Goal: Task Accomplishment & Management: Manage account settings

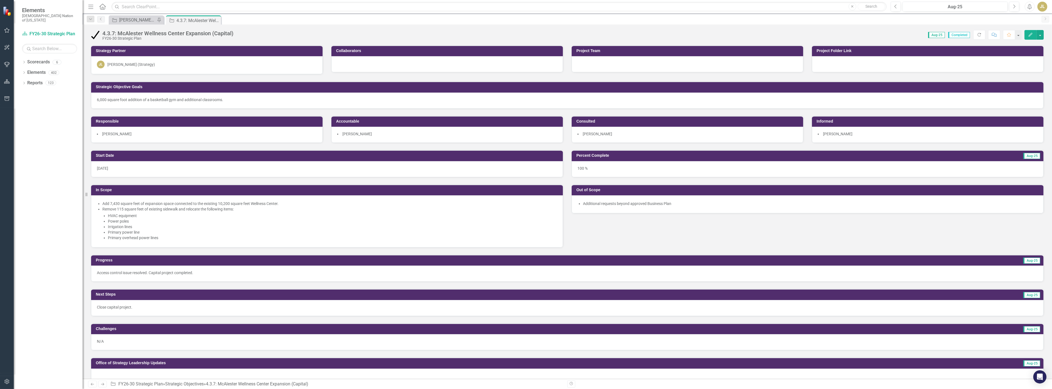
click at [138, 16] on div "Strategic Objective Josh SOs Pin" at bounding box center [136, 19] width 55 height 9
click at [138, 20] on div "[PERSON_NAME] SOs" at bounding box center [137, 20] width 36 height 7
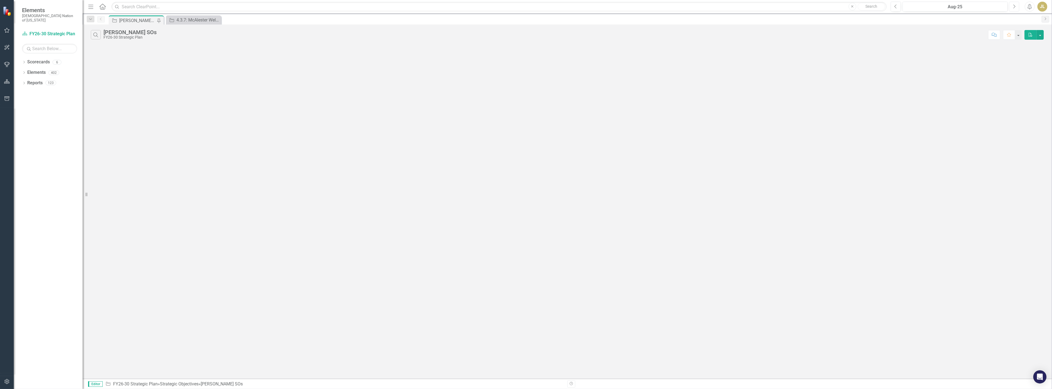
click at [1014, 7] on icon "Next" at bounding box center [1014, 6] width 3 height 5
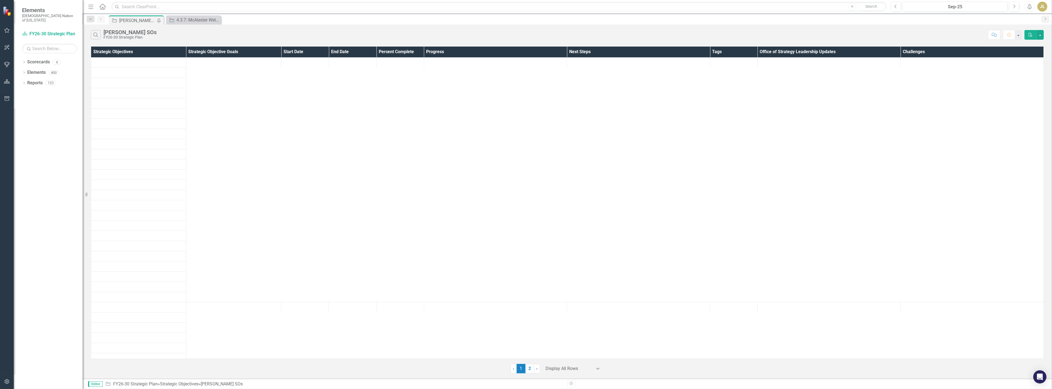
scroll to position [214, 0]
drag, startPoint x: 527, startPoint y: 371, endPoint x: 526, endPoint y: 364, distance: 6.4
click at [527, 371] on link "2" at bounding box center [530, 368] width 9 height 9
click at [551, 373] on link "1" at bounding box center [552, 373] width 9 height 9
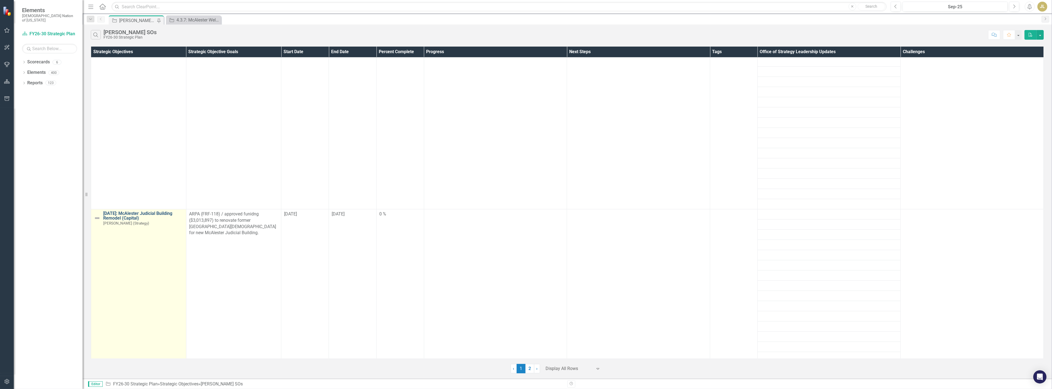
scroll to position [1529, 0]
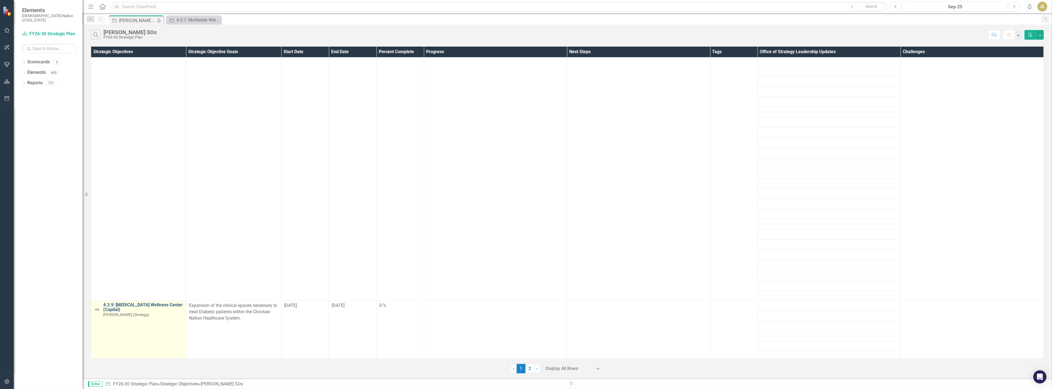
click at [123, 306] on link "4.3.9: [MEDICAL_DATA] Wellness Center (Capital)" at bounding box center [143, 307] width 80 height 10
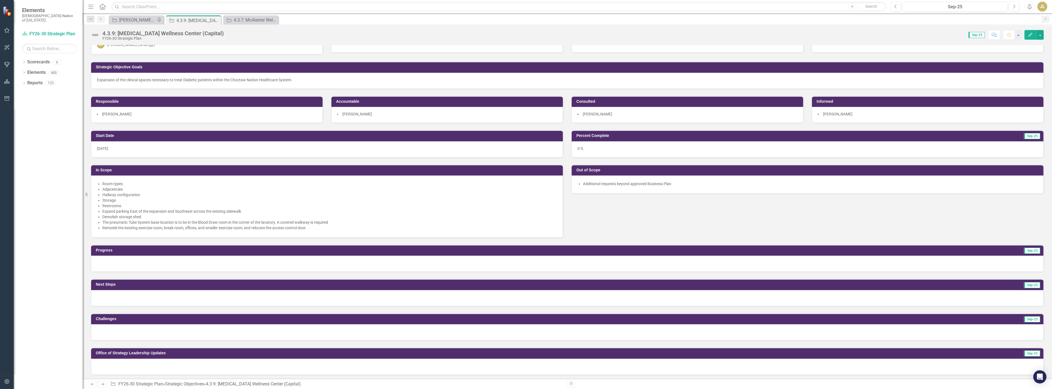
scroll to position [31, 0]
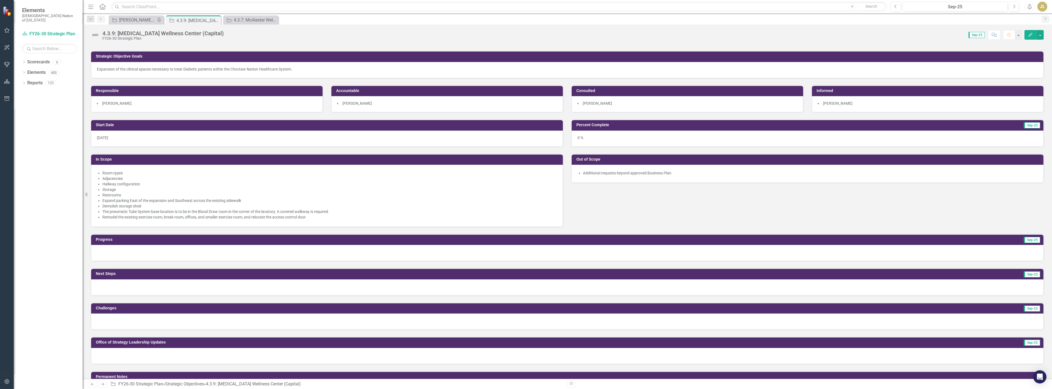
click at [149, 355] on div at bounding box center [567, 356] width 953 height 16
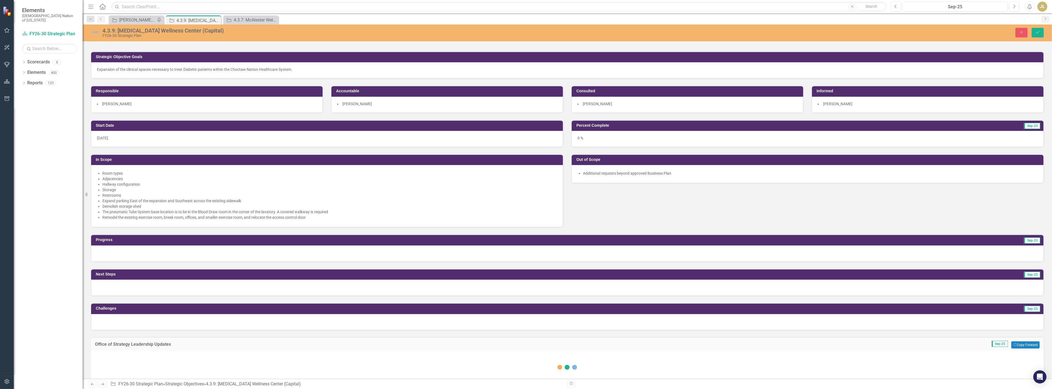
drag, startPoint x: 175, startPoint y: 374, endPoint x: 183, endPoint y: 359, distance: 17.5
click at [175, 388] on div "Switch to old editor" at bounding box center [567, 394] width 942 height 10
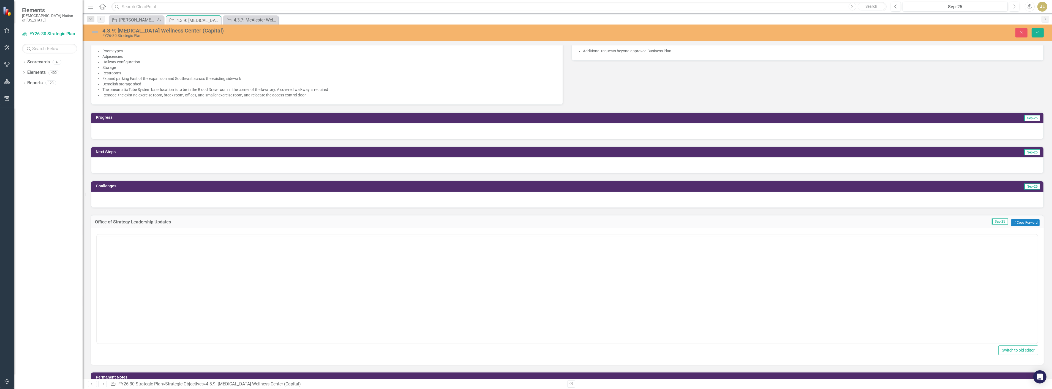
scroll to position [0, 0]
click at [164, 286] on body "Rich Text Area. Press ALT-0 for help." at bounding box center [567, 288] width 941 height 83
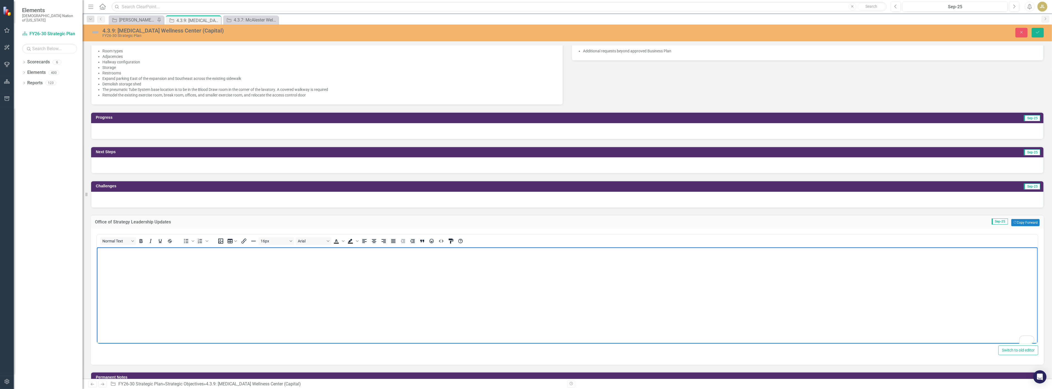
click at [201, 283] on body "To enrich screen reader interactions, please activate Accessibility in Grammarl…" at bounding box center [567, 288] width 941 height 83
click at [1035, 32] on icon "Save" at bounding box center [1037, 32] width 5 height 4
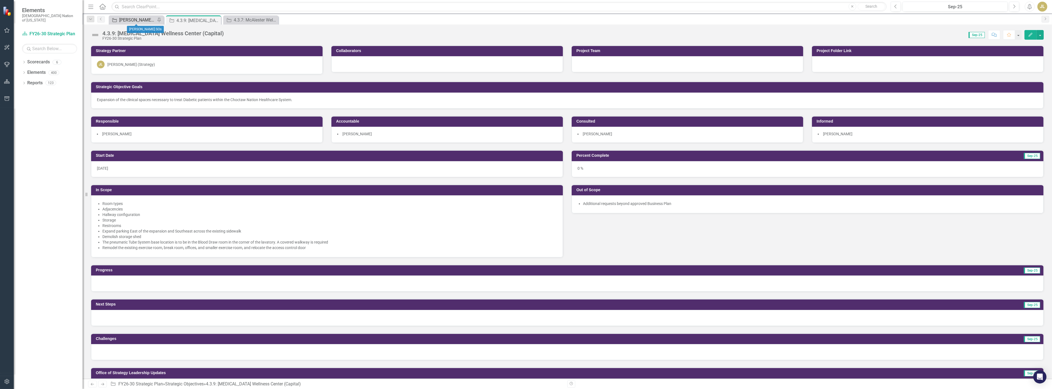
click at [137, 20] on div "[PERSON_NAME] SOs" at bounding box center [137, 20] width 36 height 7
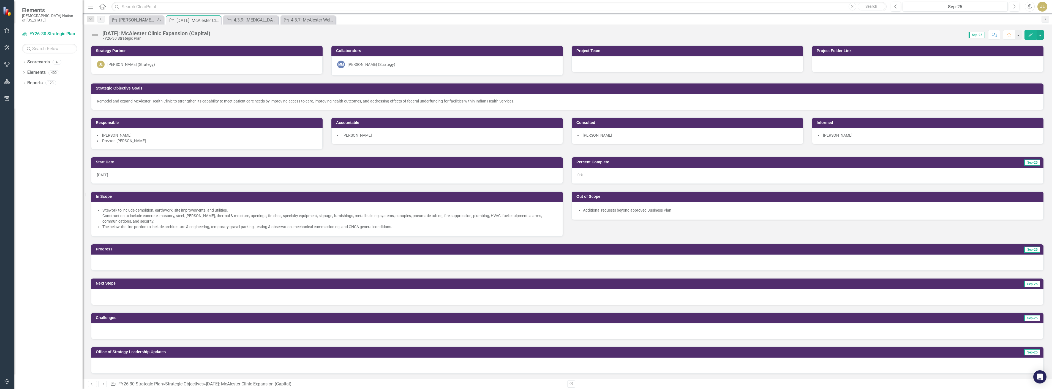
click at [138, 360] on div at bounding box center [567, 365] width 953 height 16
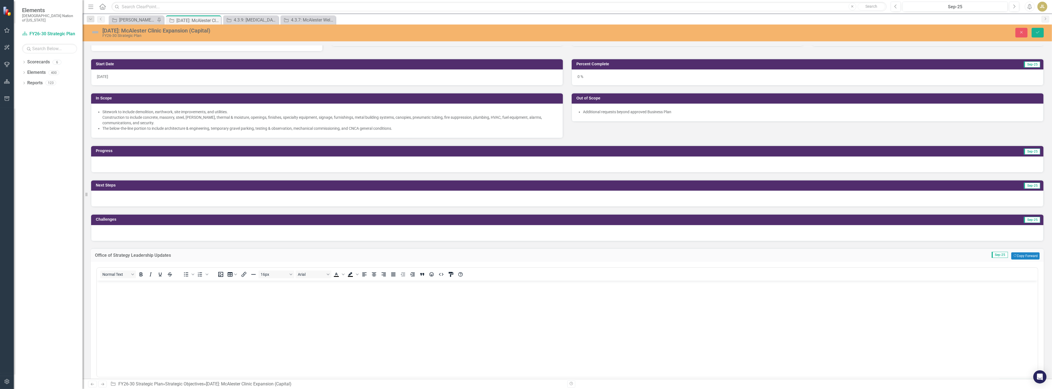
click at [145, 356] on body "Rich Text Area. Press ALT-0 for help." at bounding box center [567, 321] width 941 height 83
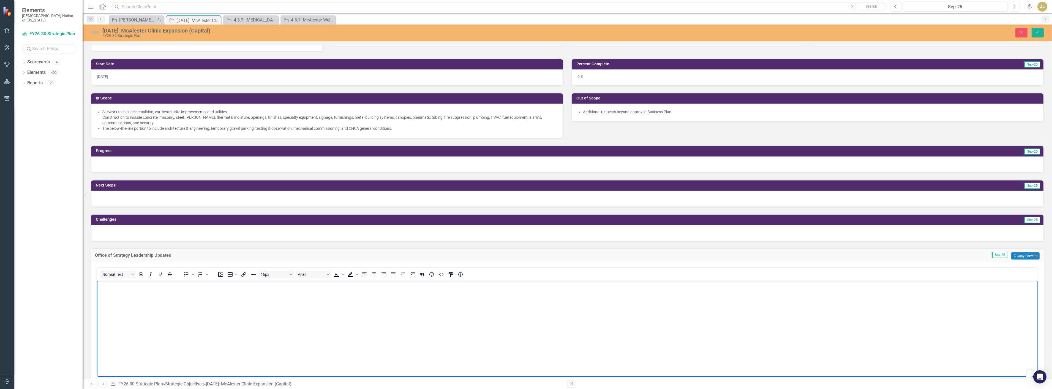
scroll to position [122, 0]
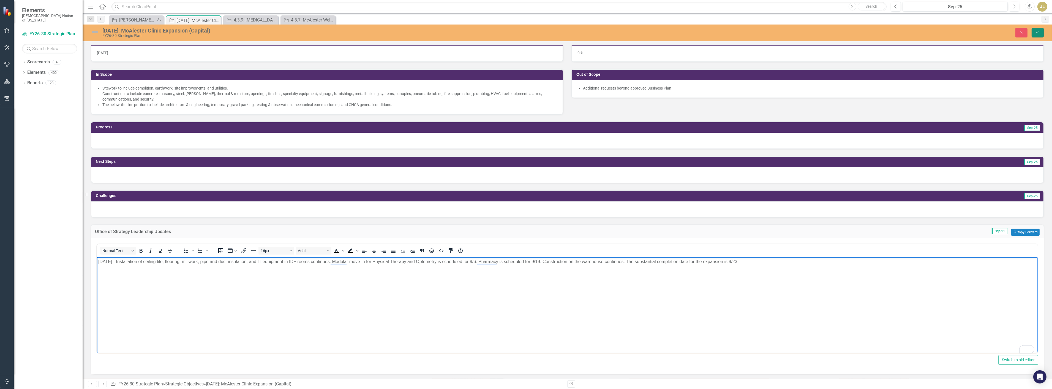
click at [1035, 32] on button "Save" at bounding box center [1038, 33] width 12 height 10
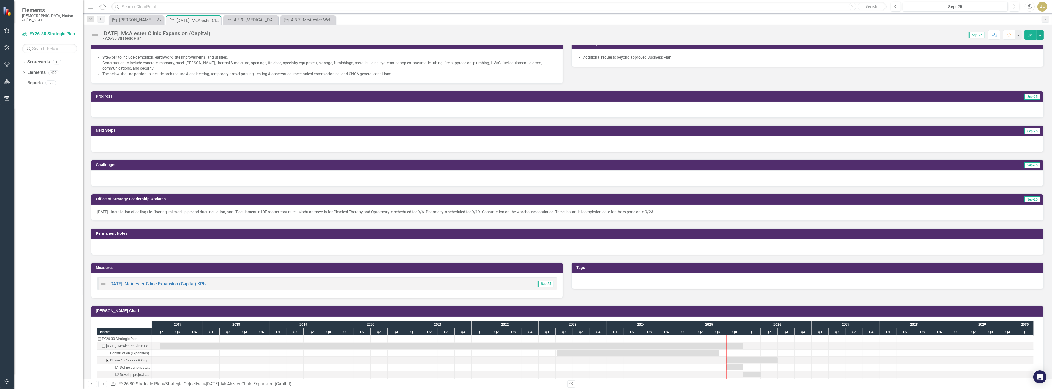
scroll to position [31, 0]
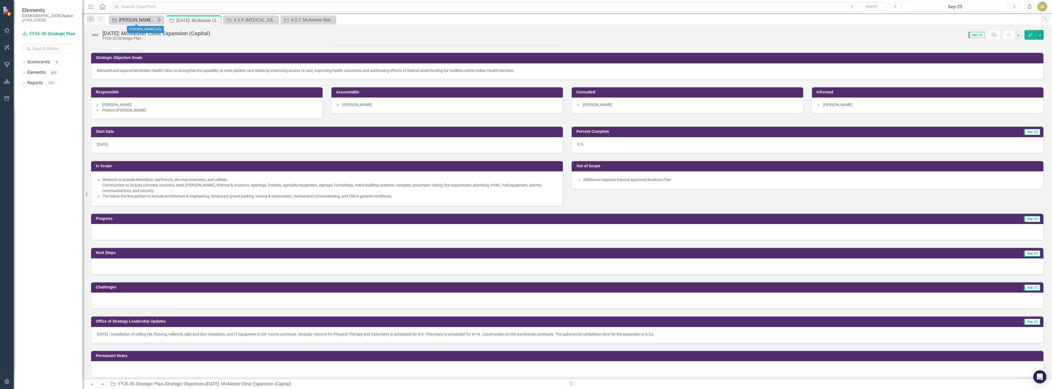
click at [128, 20] on div "[PERSON_NAME] SOs" at bounding box center [137, 20] width 36 height 7
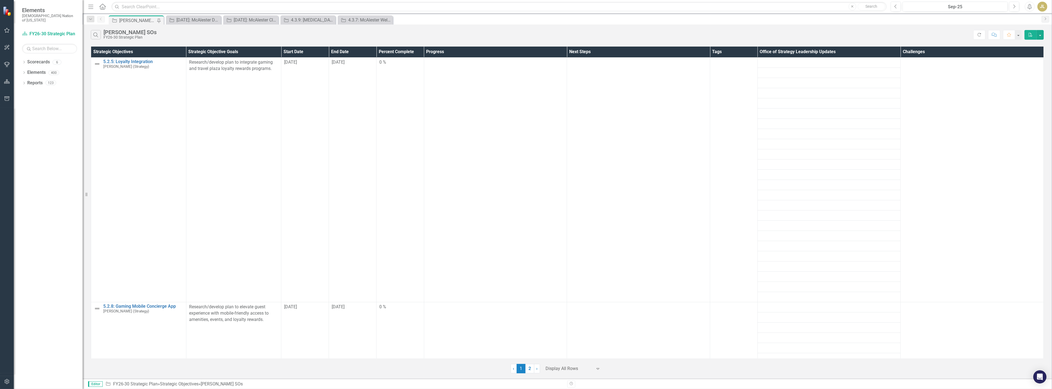
scroll to position [1315, 0]
